Goal: Transaction & Acquisition: Download file/media

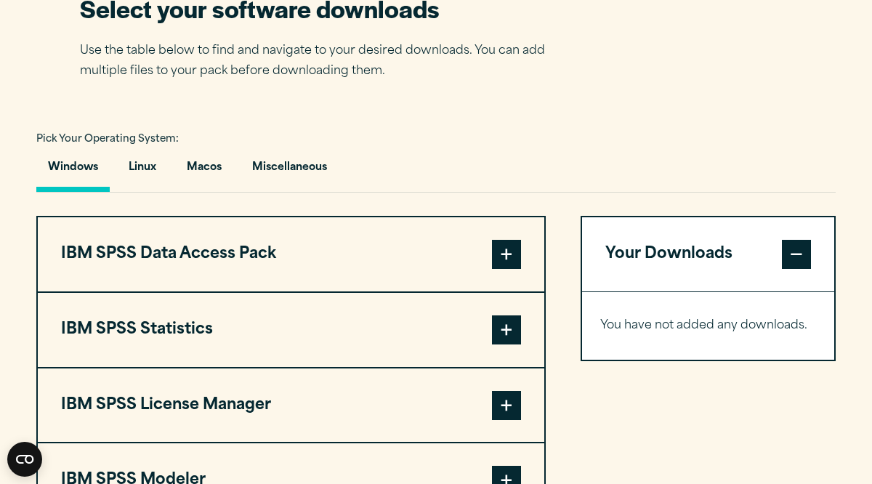
scroll to position [1017, 0]
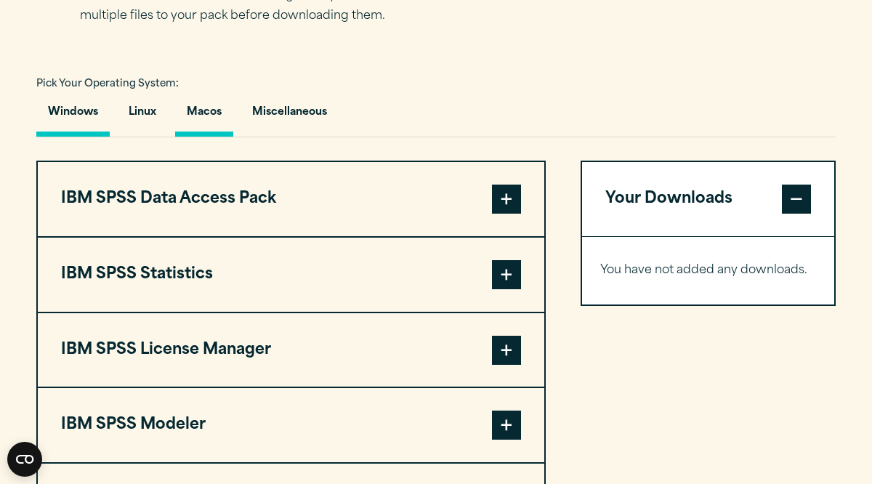
click at [196, 121] on button "Macos" at bounding box center [204, 115] width 58 height 41
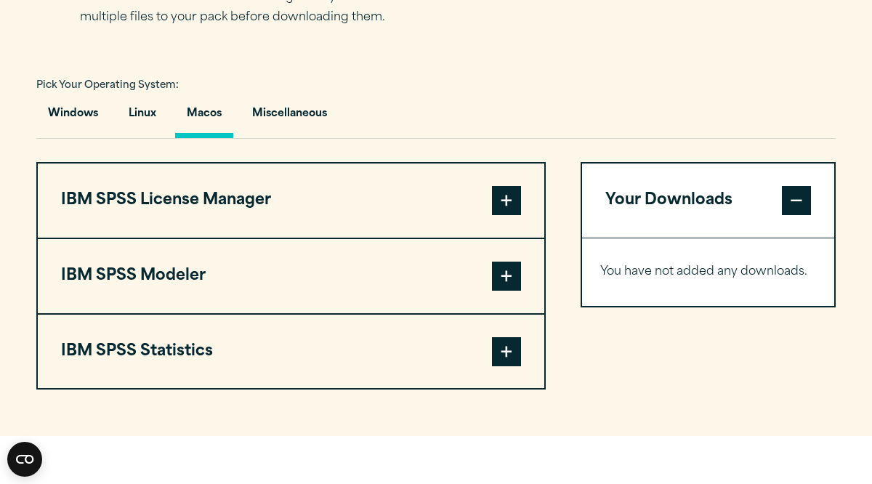
scroll to position [1016, 0]
click at [499, 214] on span at bounding box center [506, 199] width 29 height 29
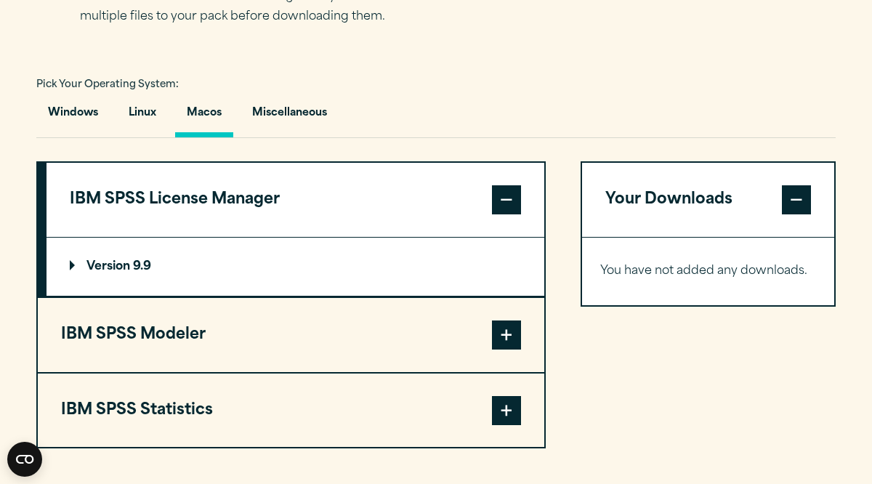
click at [499, 212] on span at bounding box center [506, 199] width 29 height 29
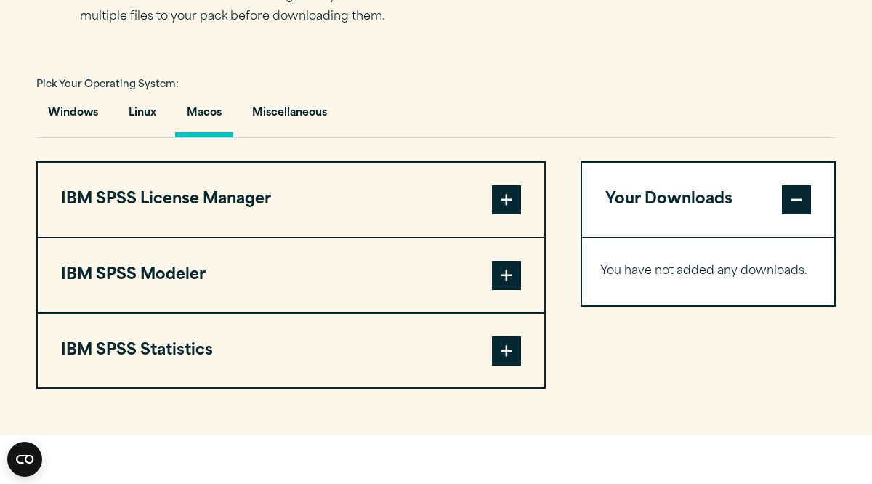
click at [506, 288] on span at bounding box center [506, 275] width 29 height 29
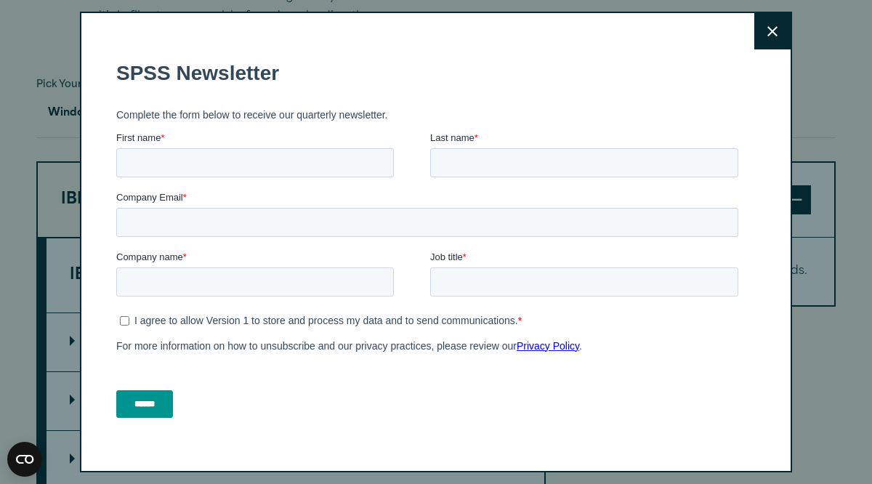
click at [760, 36] on button "Close" at bounding box center [772, 31] width 36 height 36
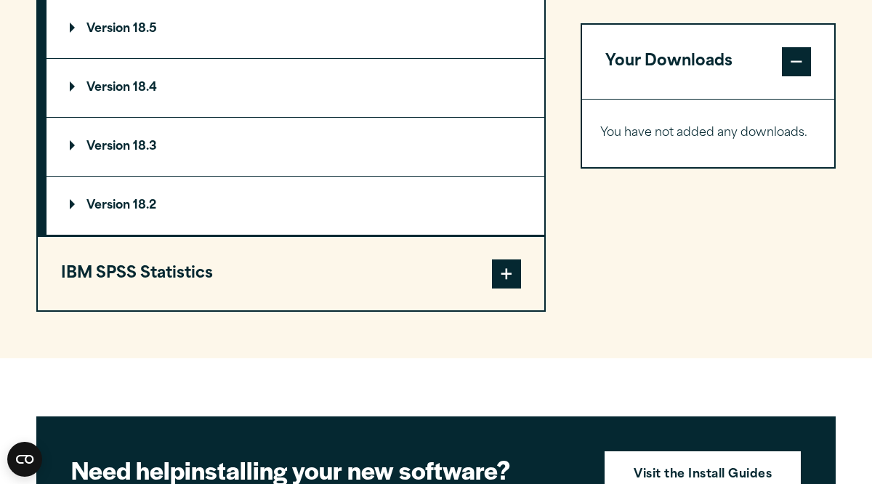
scroll to position [1335, 0]
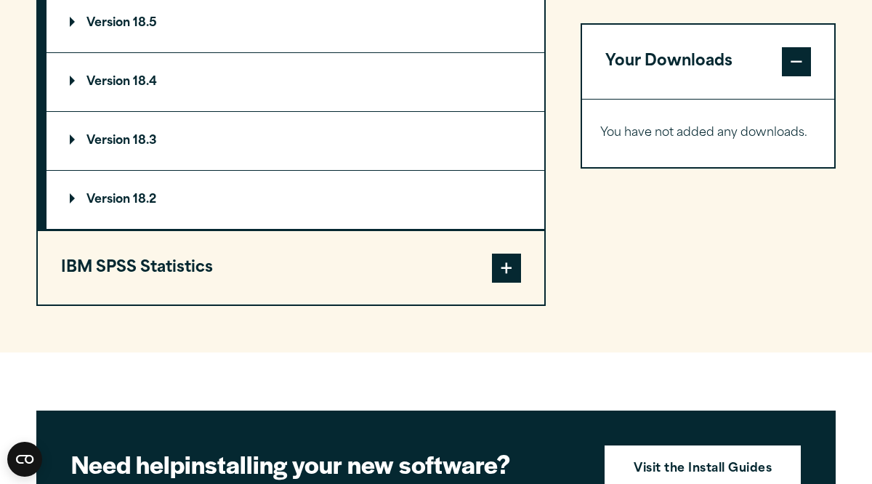
click at [499, 265] on span at bounding box center [506, 268] width 29 height 29
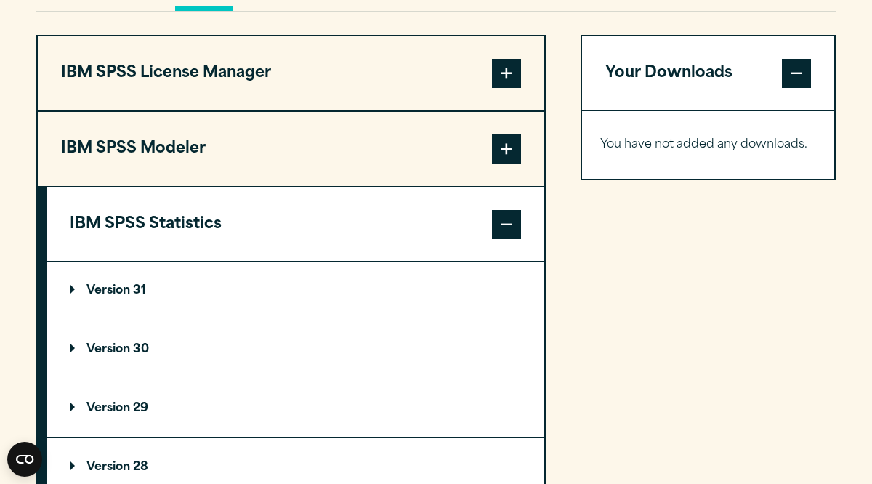
scroll to position [1134, 0]
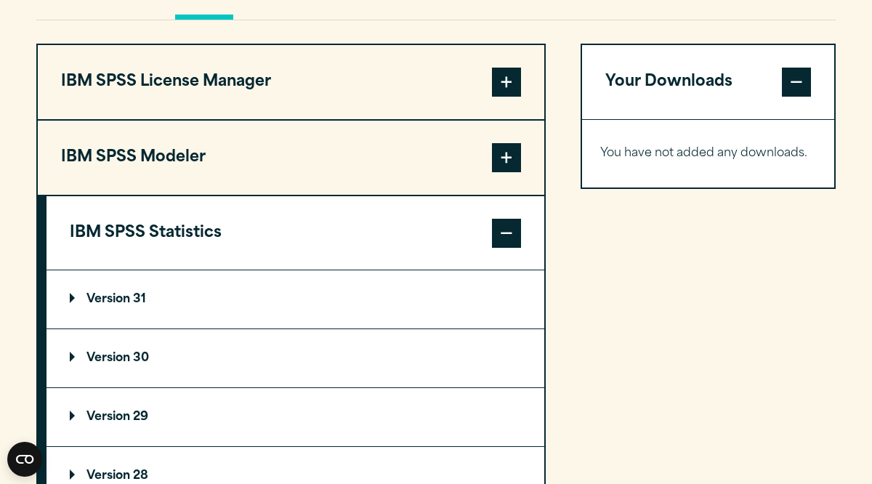
click at [72, 302] on p "Version 31" at bounding box center [108, 300] width 76 height 12
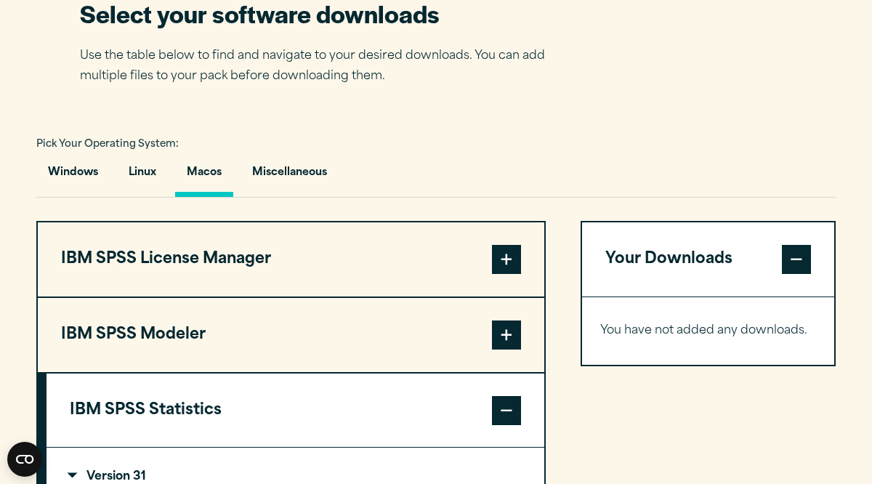
scroll to position [972, 0]
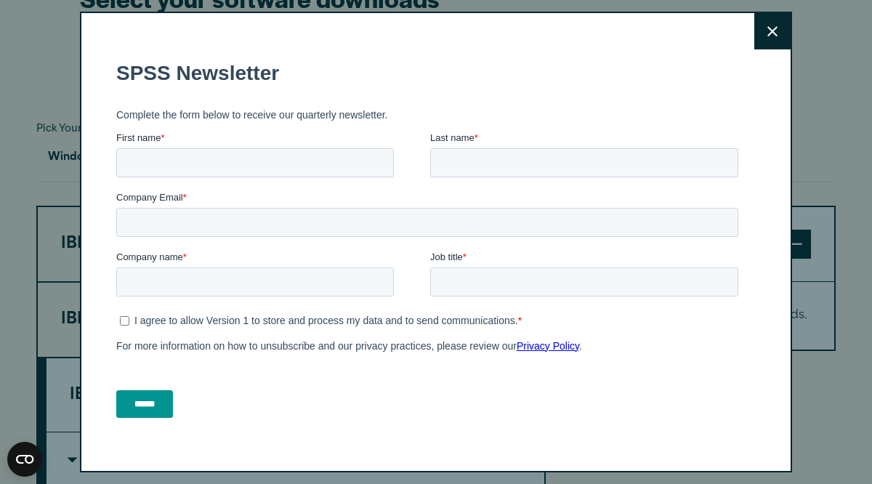
click at [776, 39] on button "Close" at bounding box center [772, 31] width 36 height 36
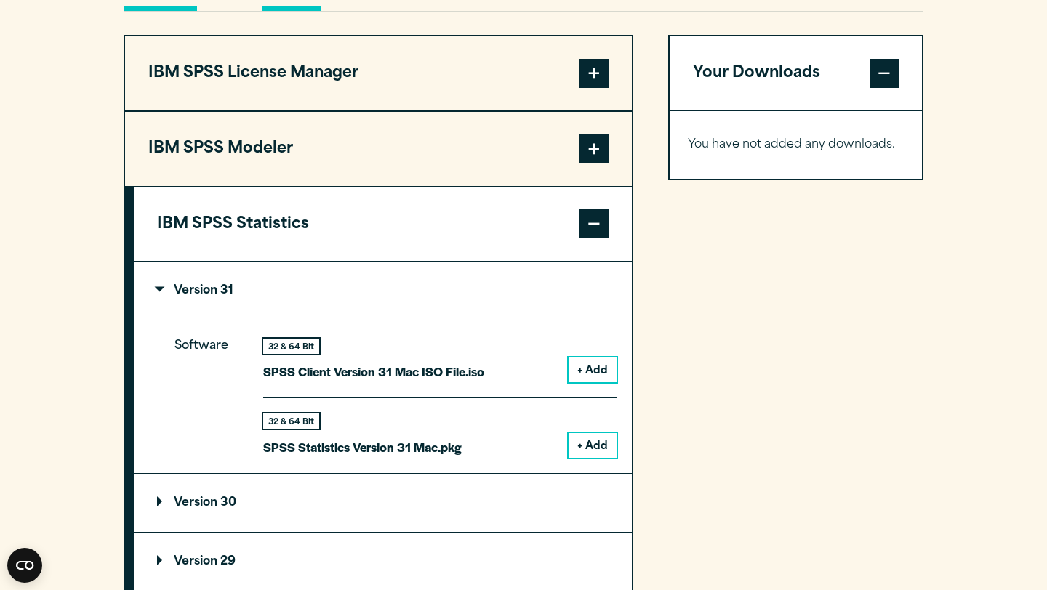
scroll to position [1150, 0]
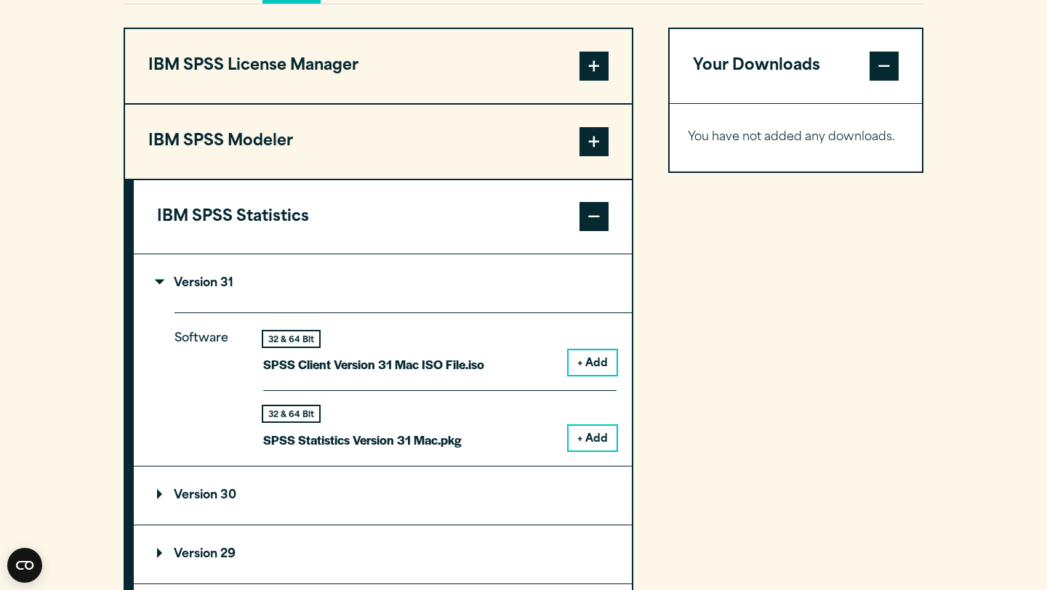
click at [157, 289] on p "Version 31" at bounding box center [195, 284] width 76 height 12
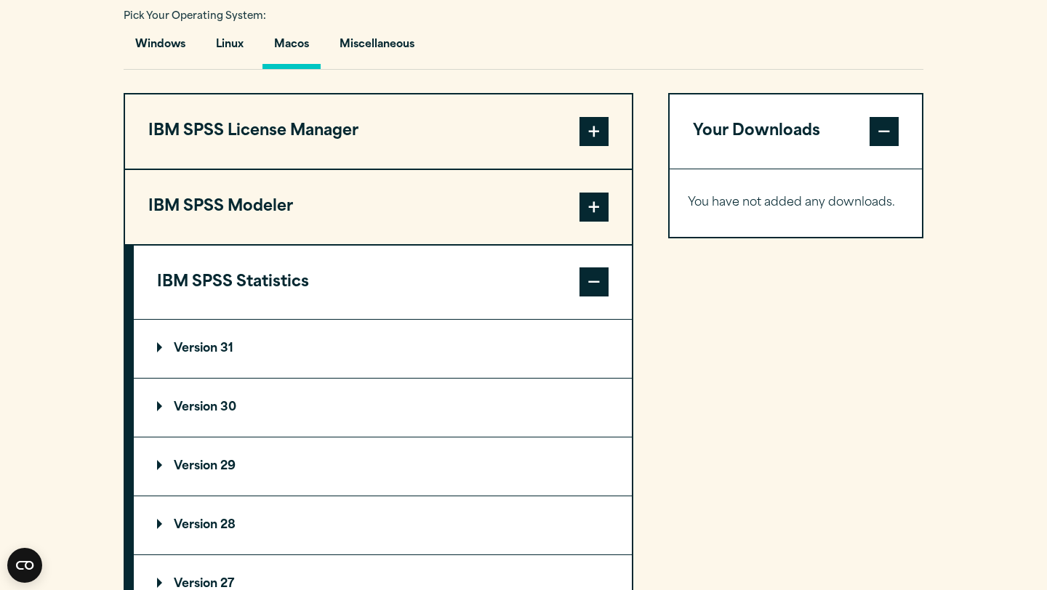
scroll to position [1091, 0]
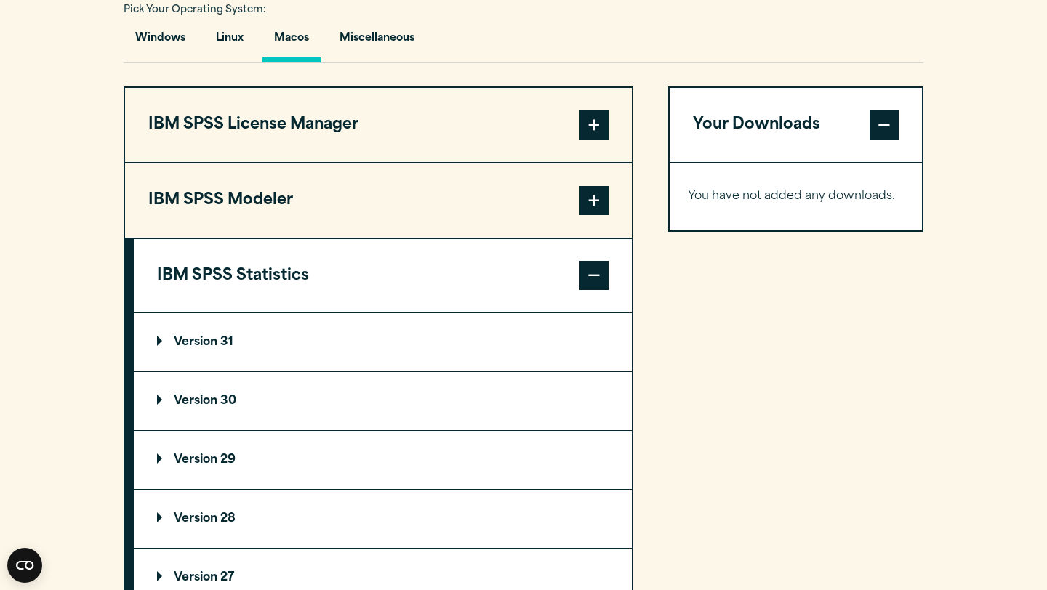
click at [871, 483] on section "Select your software downloads Use the table below to find and navigate to your…" at bounding box center [523, 265] width 1047 height 898
click at [158, 407] on p "Version 30" at bounding box center [196, 401] width 79 height 12
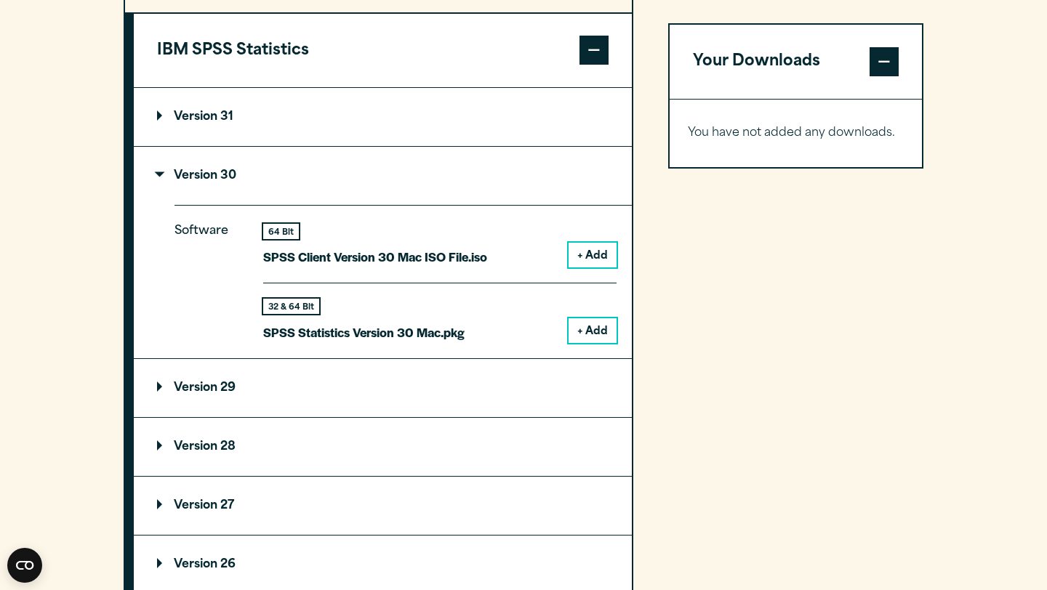
scroll to position [1335, 0]
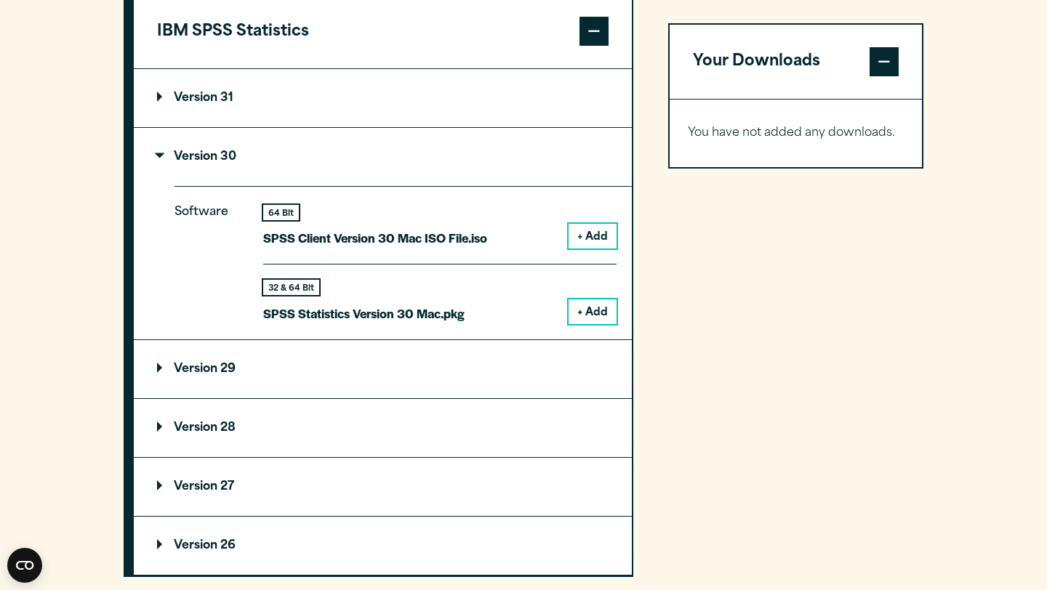
click at [161, 373] on p "Version 29" at bounding box center [196, 369] width 78 height 12
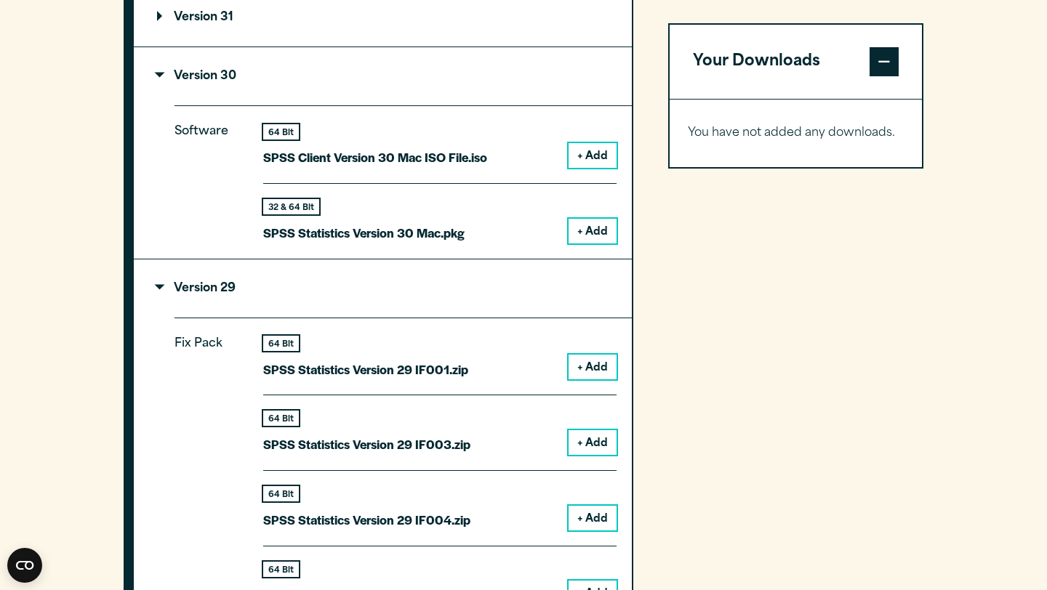
scroll to position [1390, 0]
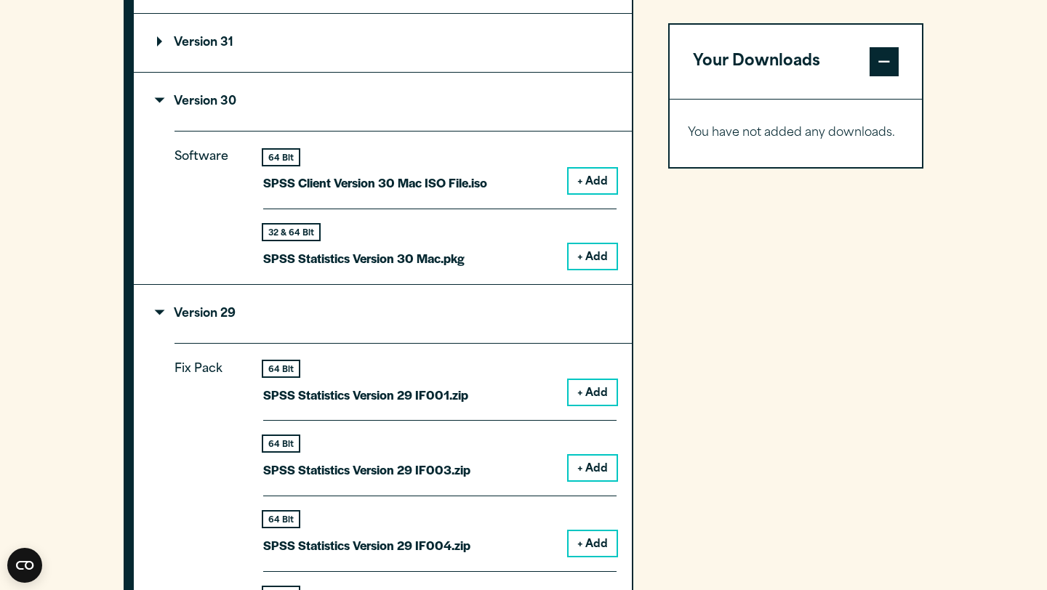
click at [161, 317] on p "Version 29" at bounding box center [196, 314] width 78 height 12
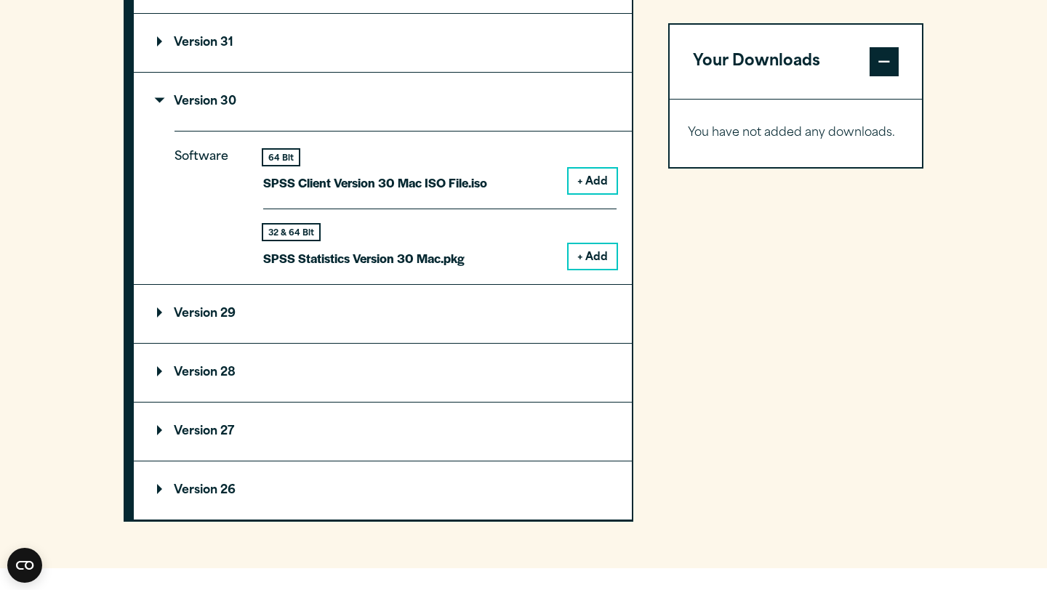
click at [158, 108] on p "Version 30" at bounding box center [196, 102] width 79 height 12
